Goal: Information Seeking & Learning: Compare options

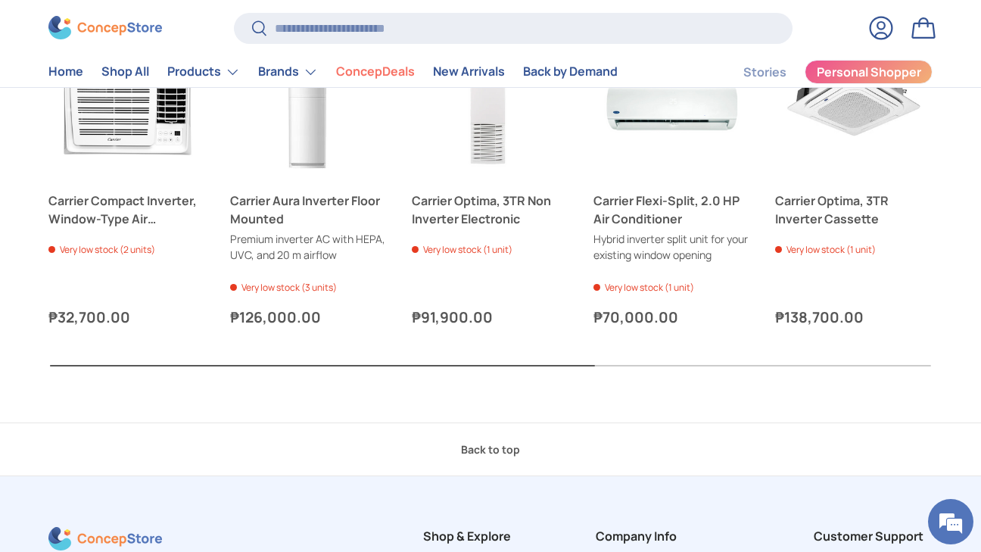
scroll to position [1343, 0]
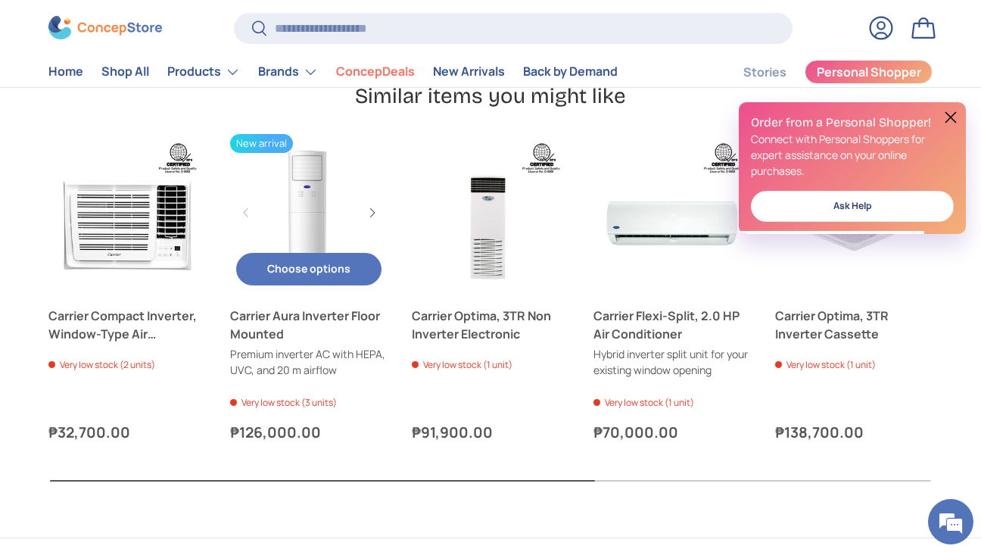
click at [317, 211] on link "Carrier Aura Inverter Floor Mounted" at bounding box center [309, 213] width 158 height 158
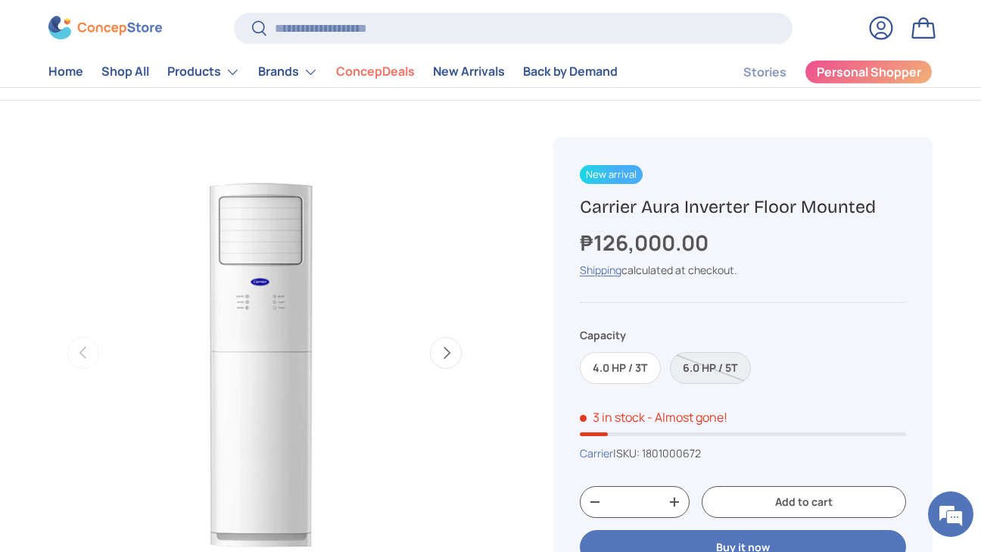
scroll to position [67, 0]
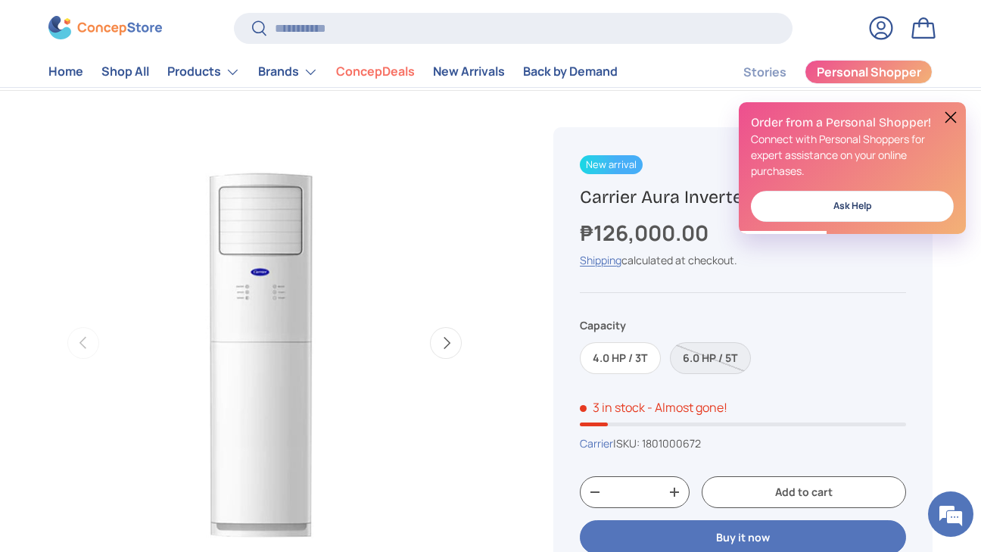
click at [948, 117] on button at bounding box center [951, 117] width 18 height 18
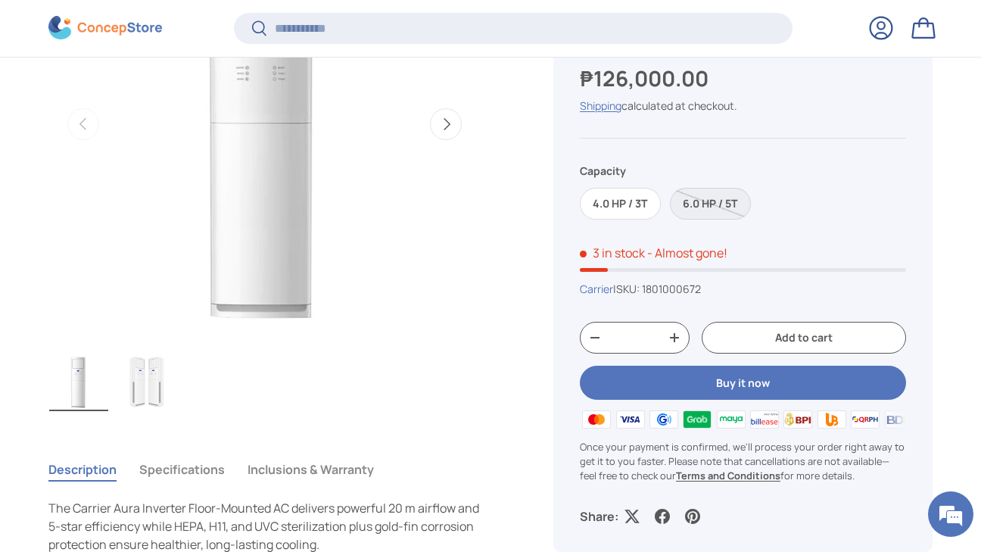
scroll to position [151, 0]
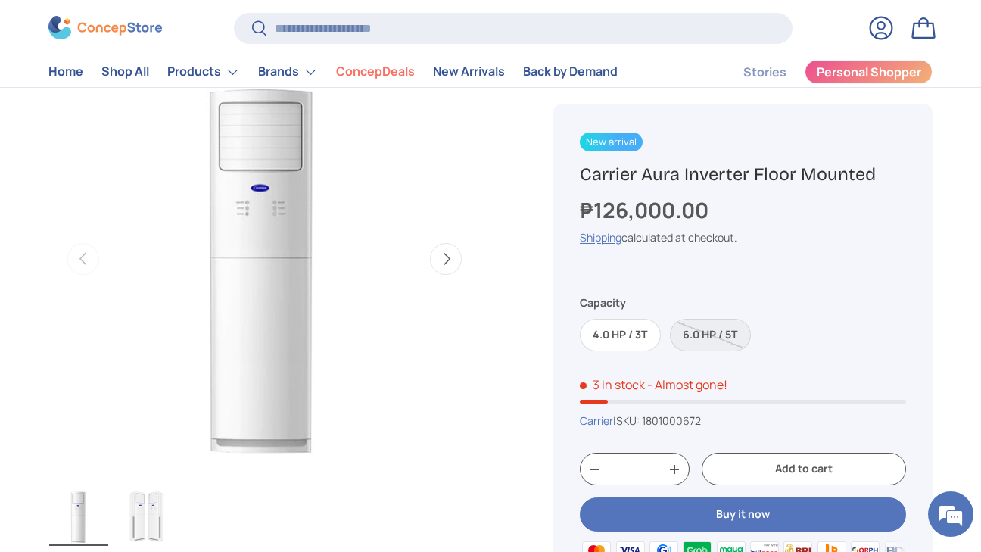
click at [447, 256] on button "Next" at bounding box center [446, 259] width 32 height 32
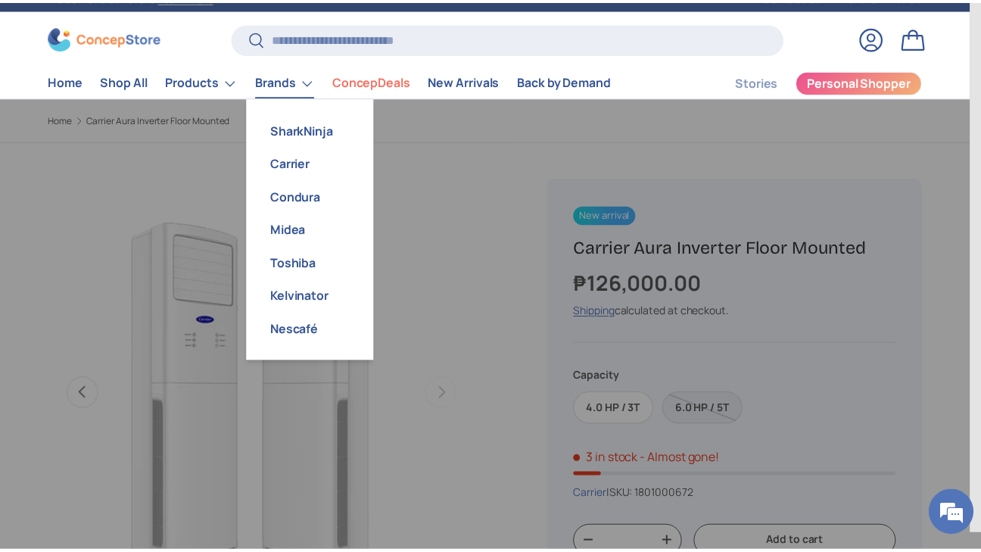
scroll to position [0, 446]
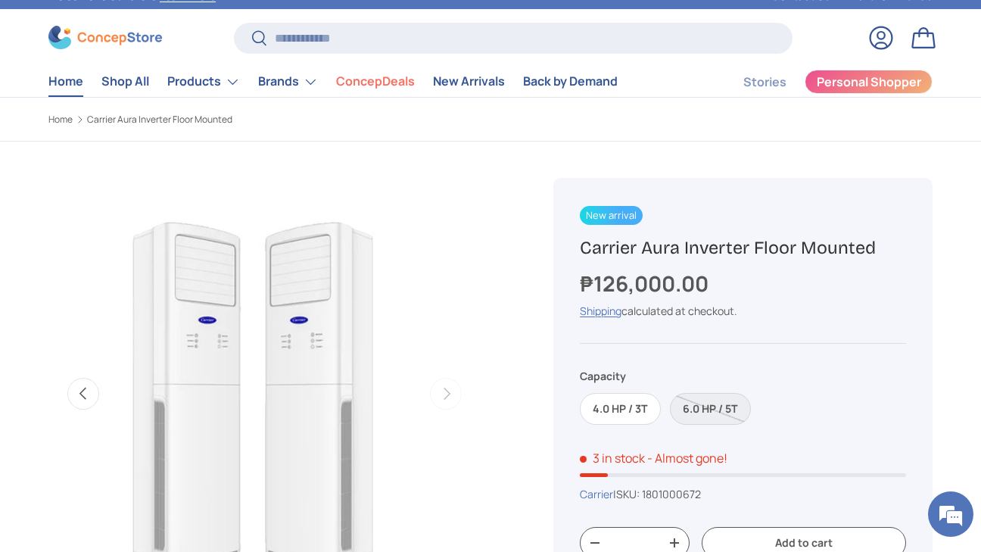
click at [73, 88] on link "Home" at bounding box center [65, 82] width 35 height 30
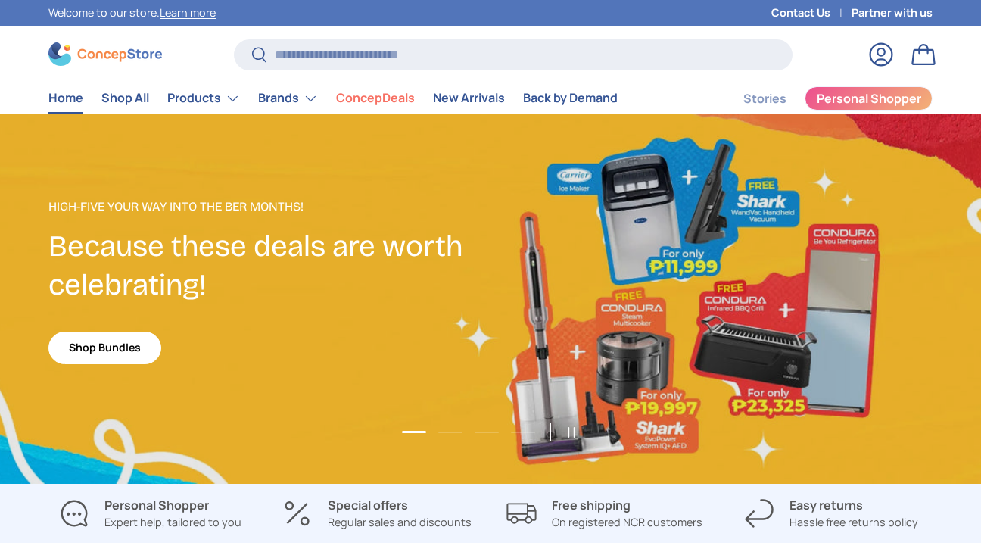
scroll to position [3802, 5927]
click at [385, 96] on link "ConcepDeals" at bounding box center [375, 98] width 79 height 30
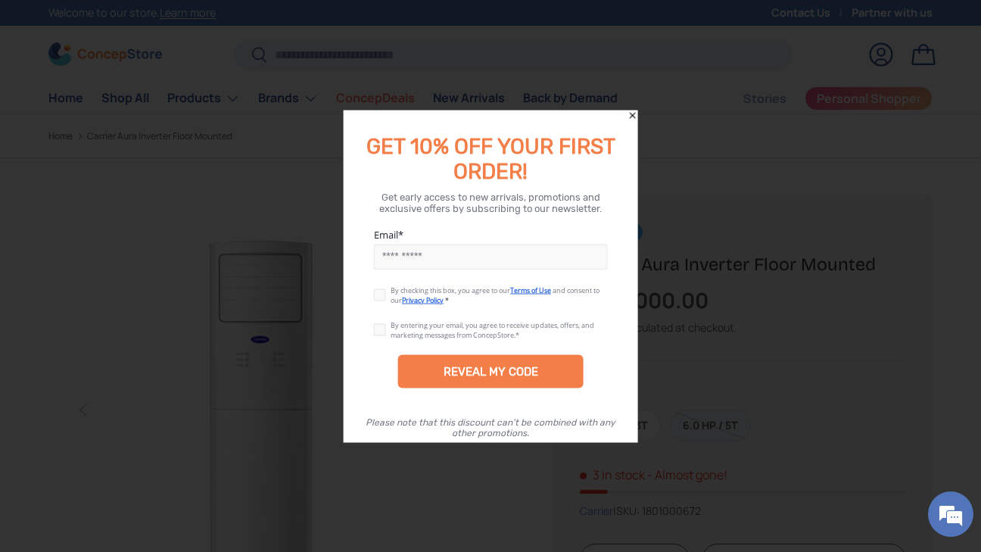
click at [632, 118] on icon "Close" at bounding box center [632, 115] width 11 height 11
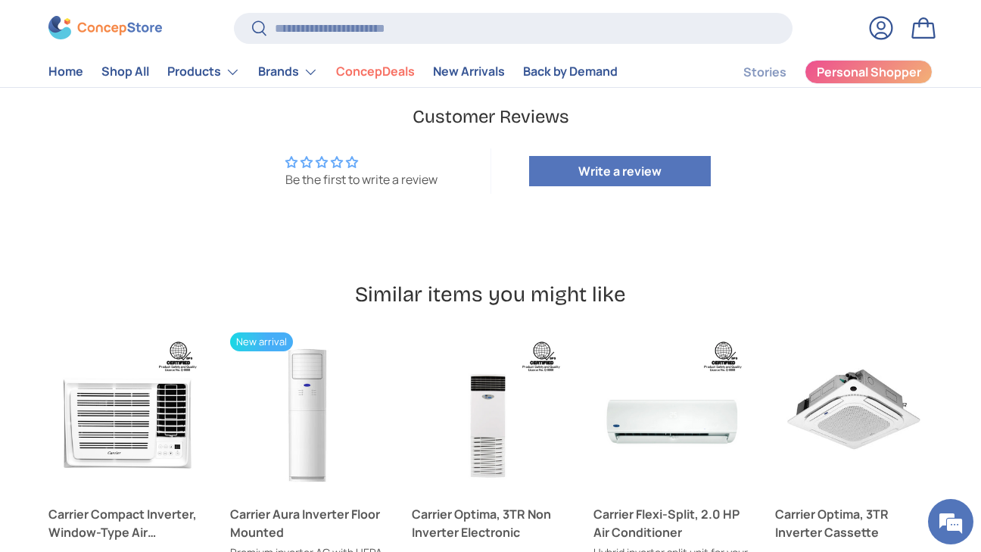
scroll to position [144, 0]
